Goal: Information Seeking & Learning: Learn about a topic

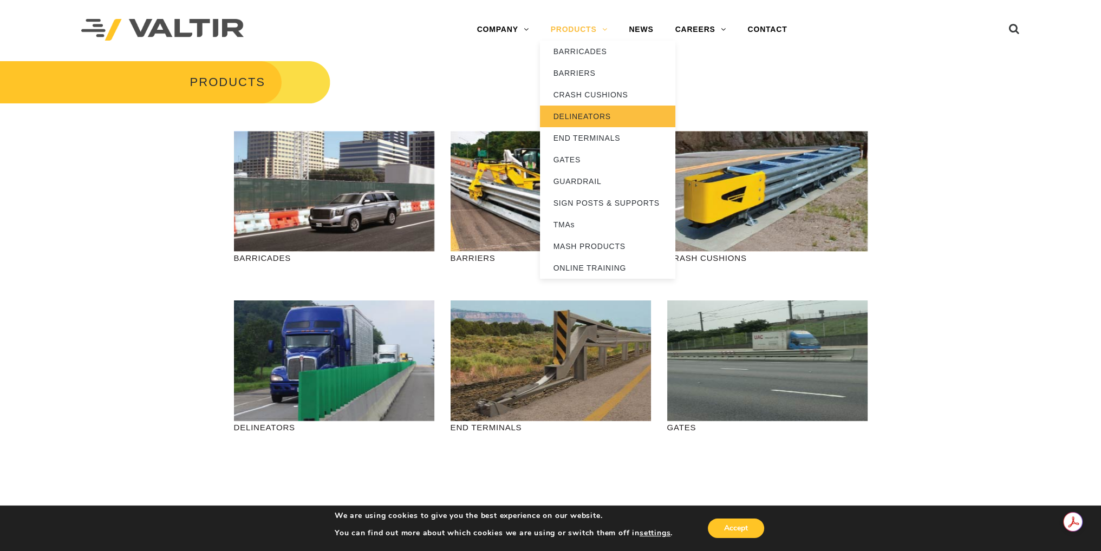
click at [588, 117] on link "DELINEATORS" at bounding box center [607, 117] width 135 height 22
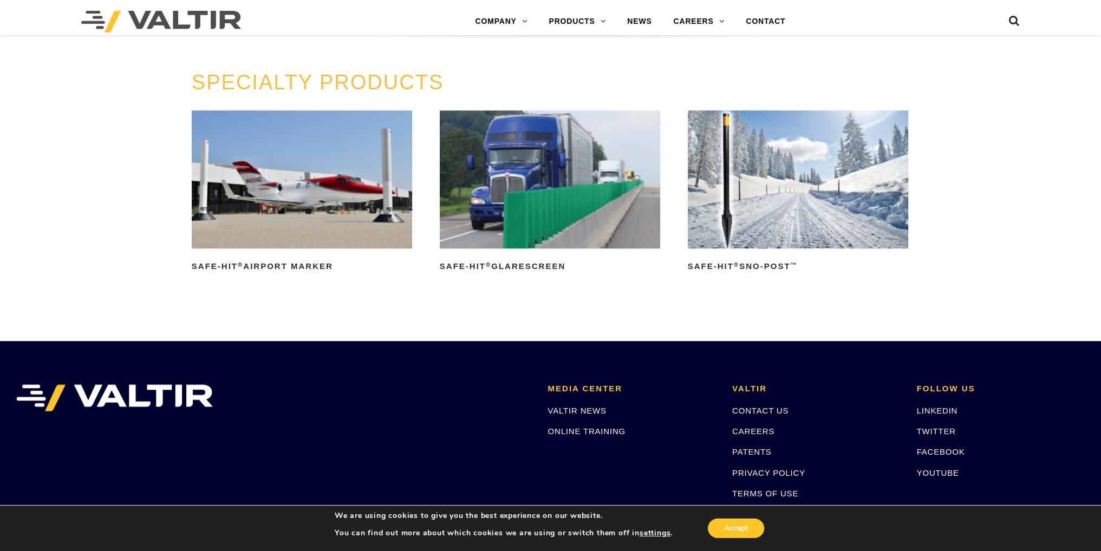
scroll to position [866, 0]
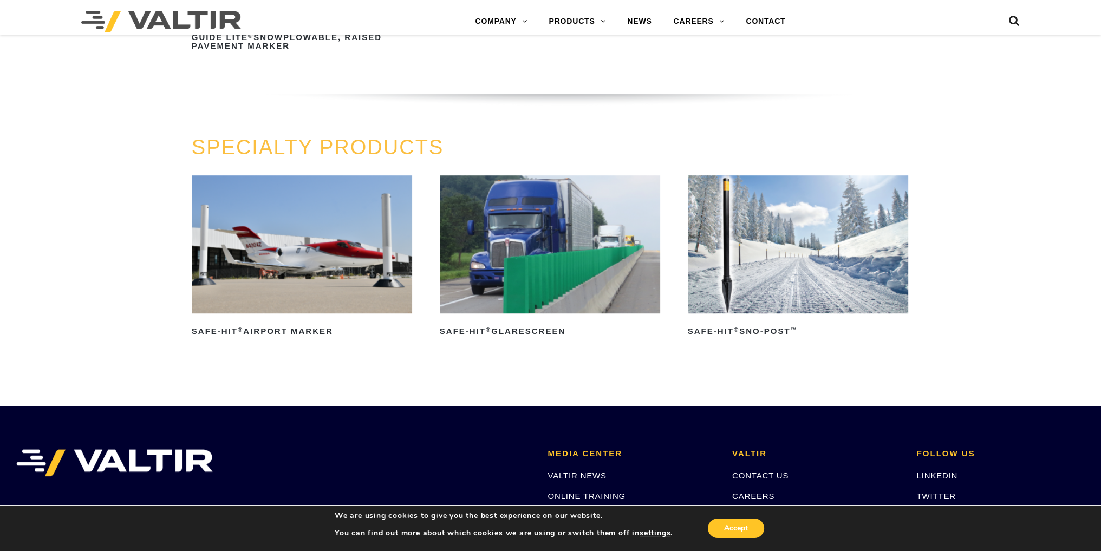
click at [290, 269] on img at bounding box center [302, 244] width 221 height 138
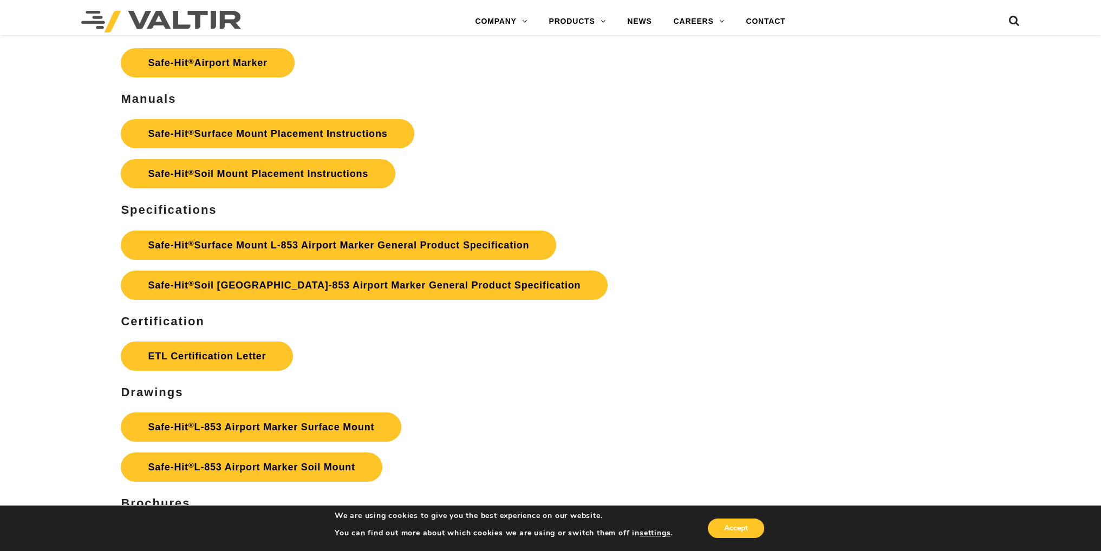
scroll to position [4874, 0]
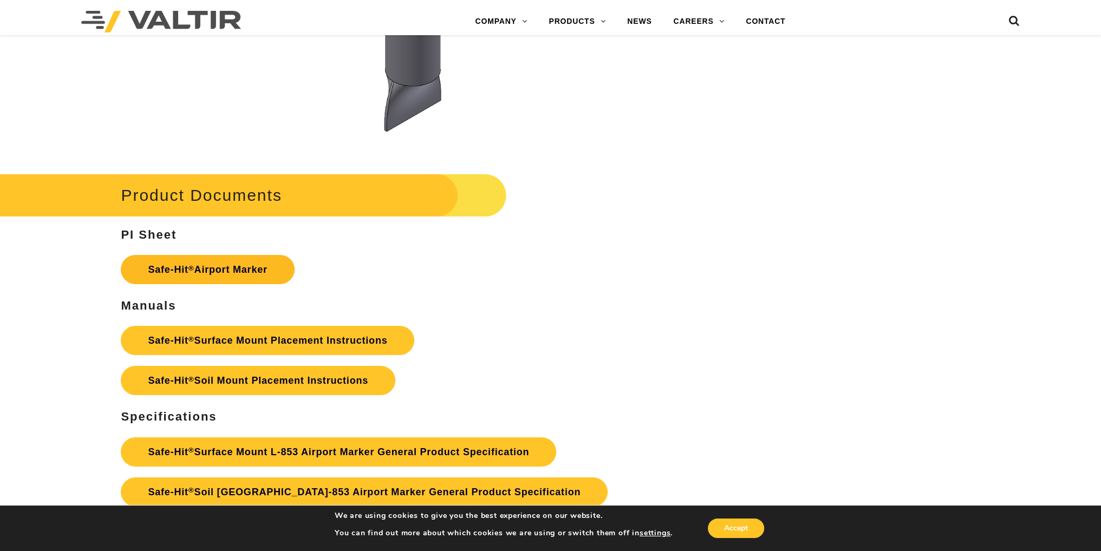
click at [215, 276] on link "Safe-Hit ® Airport Marker" at bounding box center [207, 269] width 173 height 29
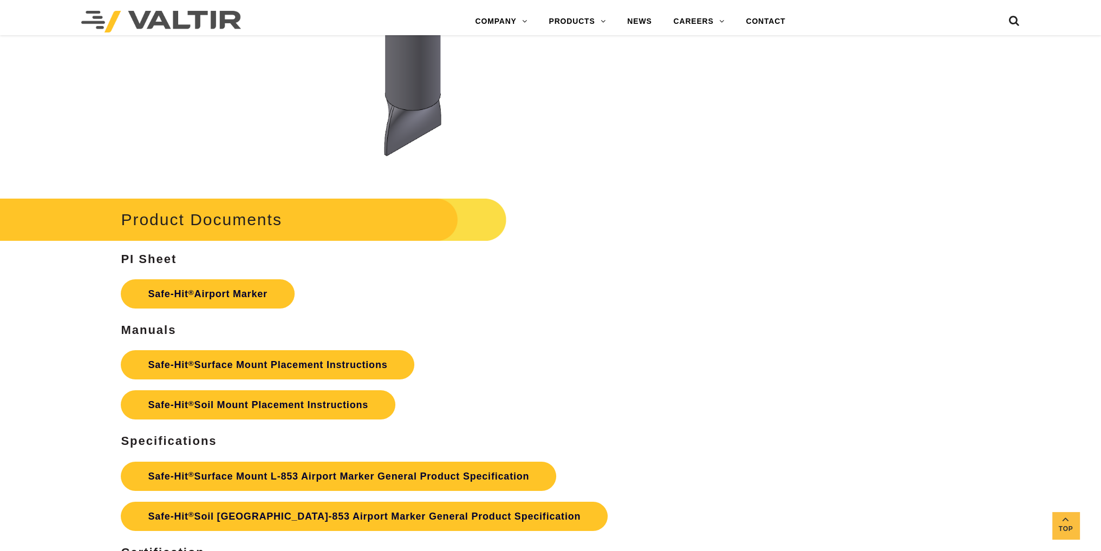
scroll to position [4982, 0]
